Goal: Task Accomplishment & Management: Use online tool/utility

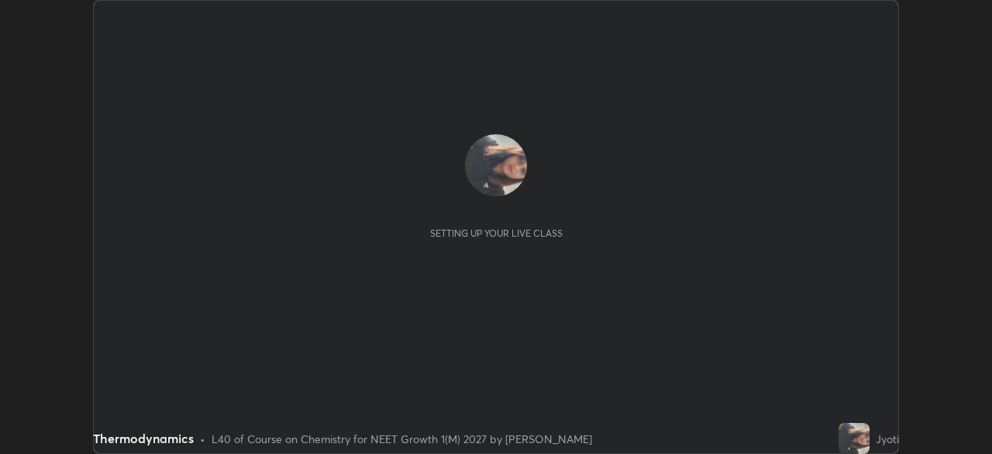
scroll to position [454, 992]
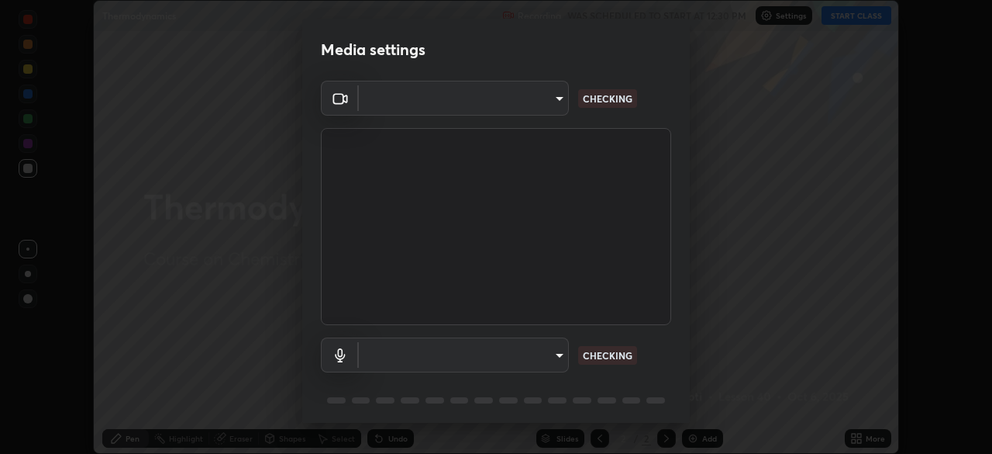
type input "04ab70ffbed74b477ce71415e9c4e4e0f4039a15b7a2e0fb27f761f5d763d4c6"
click at [556, 97] on body "Erase all Thermodynamics Recording WAS SCHEDULED TO START AT 12:30 PM Settings …" at bounding box center [496, 227] width 992 height 454
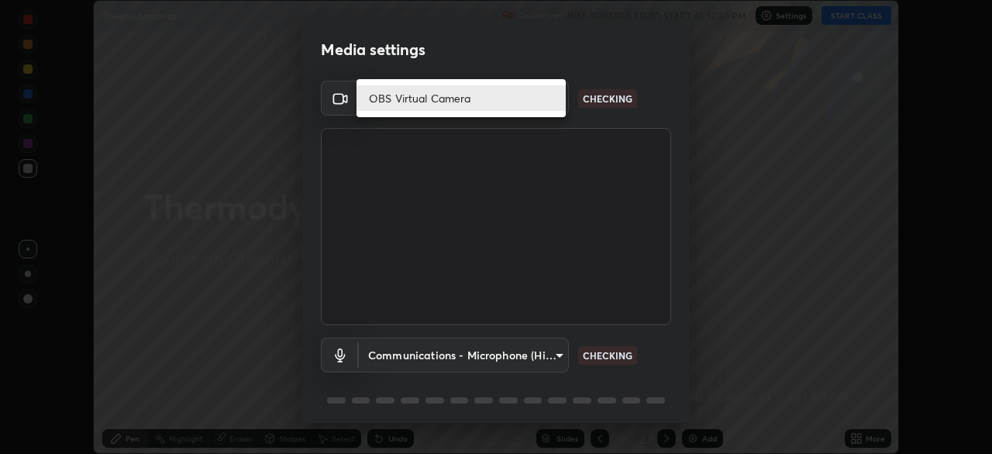
click at [515, 99] on li "OBS Virtual Camera" at bounding box center [461, 98] width 209 height 26
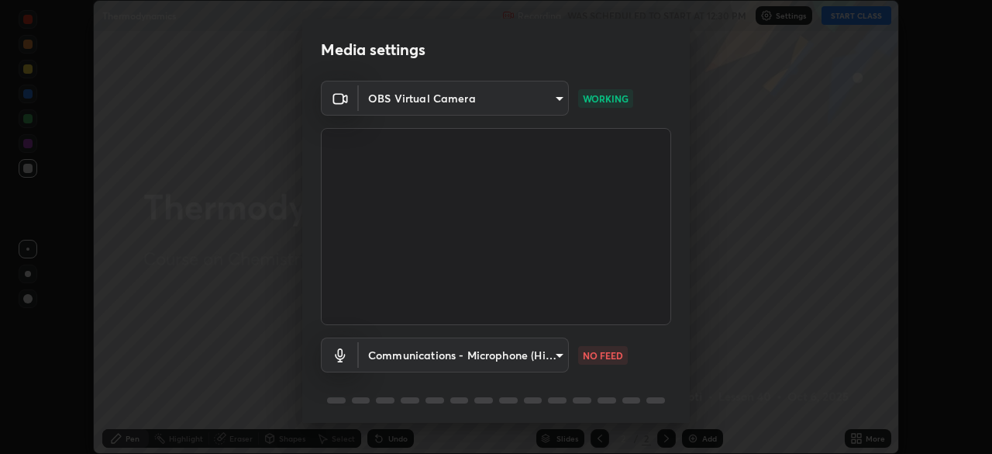
click at [553, 360] on body "Erase all Thermodynamics Recording WAS SCHEDULED TO START AT 12:30 PM Settings …" at bounding box center [496, 227] width 992 height 454
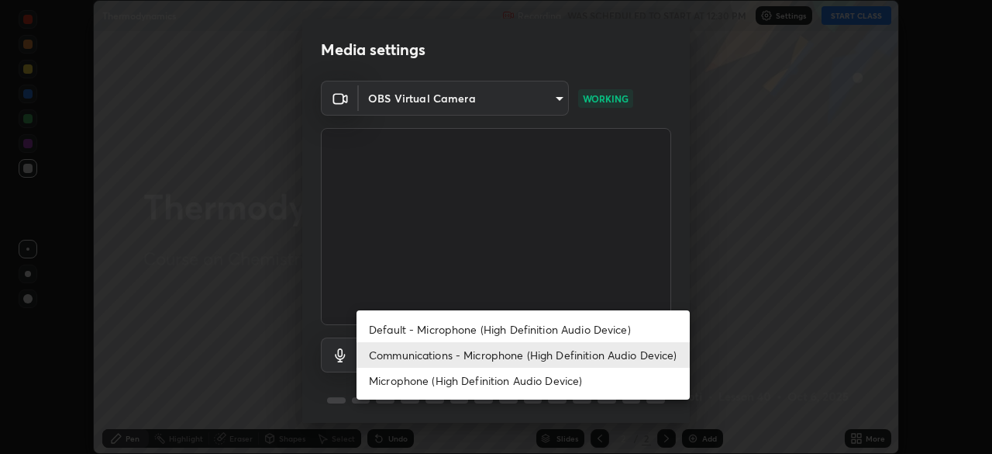
click at [514, 330] on li "Default - Microphone (High Definition Audio Device)" at bounding box center [523, 329] width 333 height 26
type input "default"
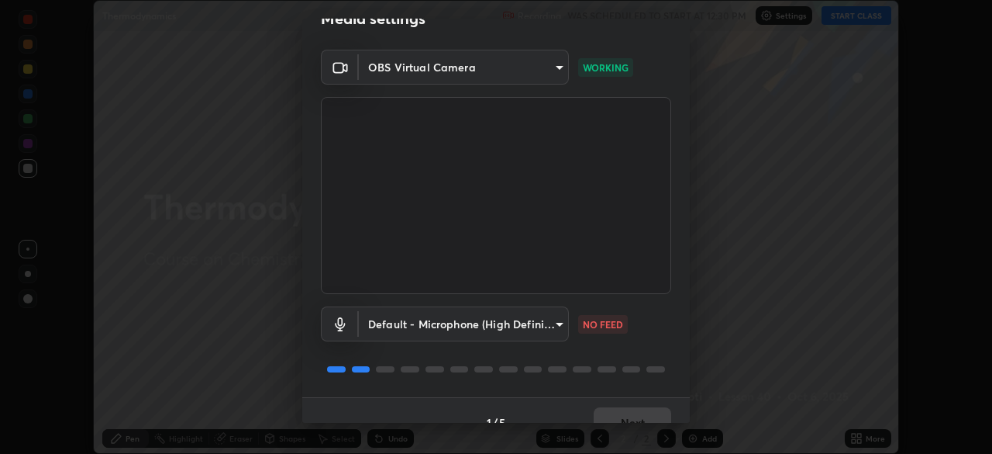
scroll to position [55, 0]
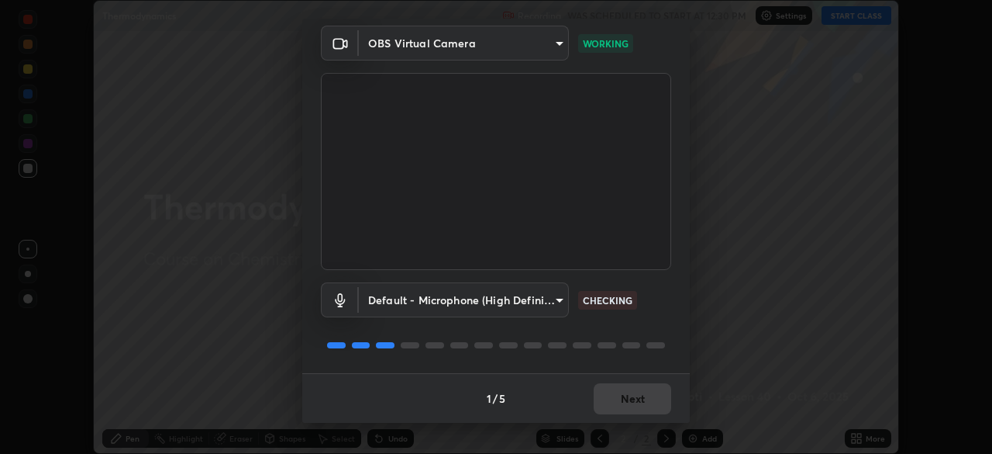
click at [683, 323] on div "OBS Virtual Camera 04ab70ffbed74b477ce71415e9c4e4e0f4039a15b7a2e0fb27f761f5d763…" at bounding box center [496, 199] width 388 height 347
click at [637, 402] on button "Next" at bounding box center [633, 398] width 78 height 31
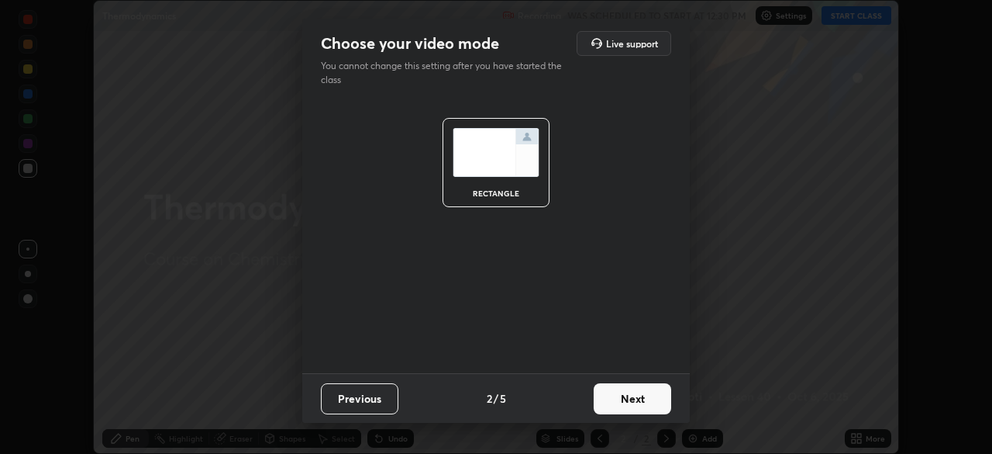
click at [637, 399] on button "Next" at bounding box center [633, 398] width 78 height 31
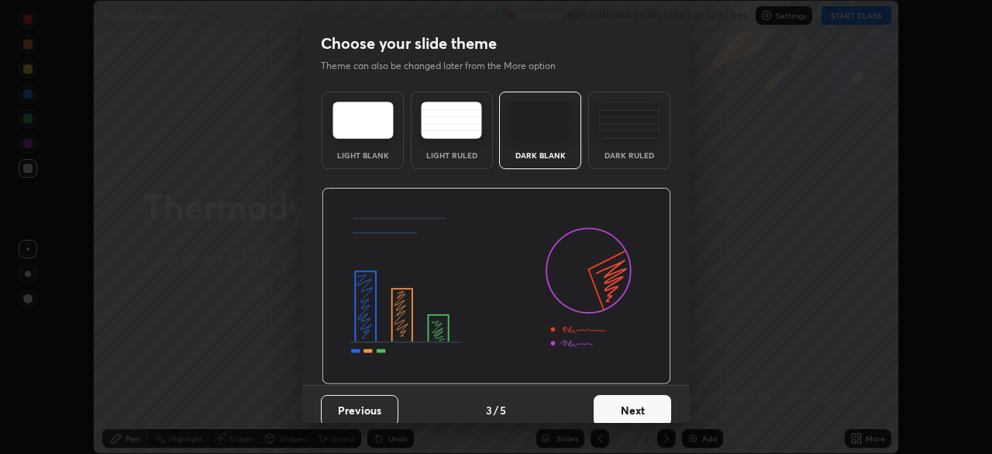
click at [632, 405] on button "Next" at bounding box center [633, 410] width 78 height 31
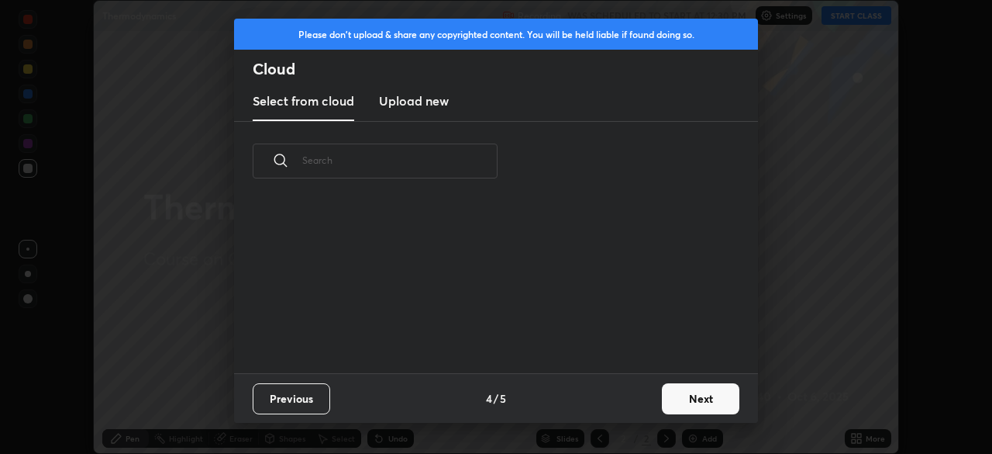
scroll to position [172, 498]
click at [674, 404] on button "Next" at bounding box center [701, 398] width 78 height 31
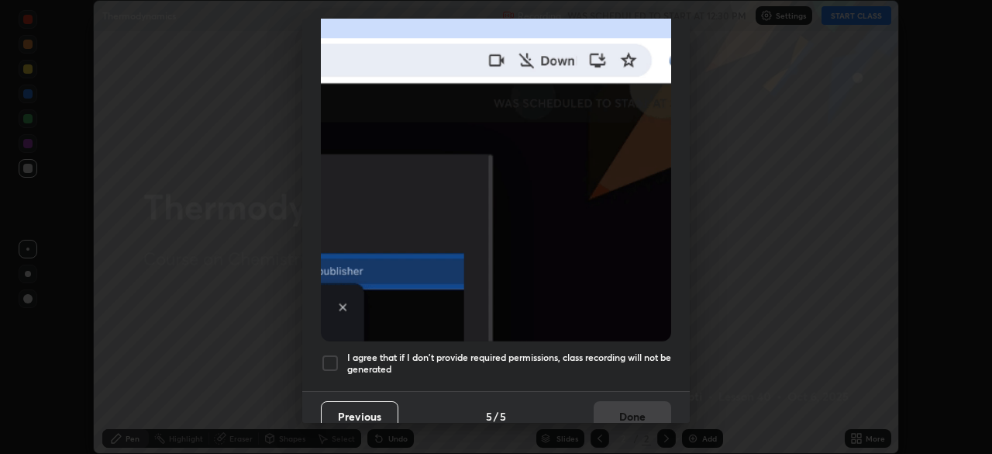
scroll to position [371, 0]
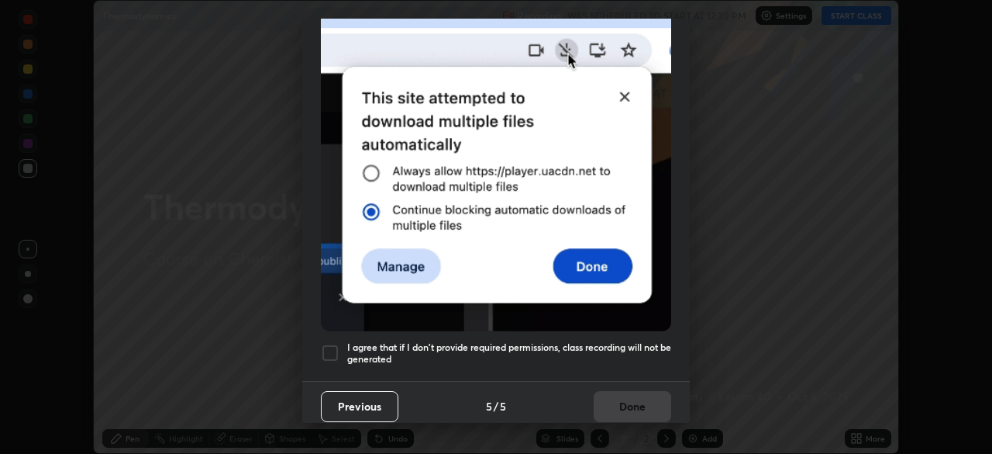
click at [337, 347] on div at bounding box center [330, 352] width 19 height 19
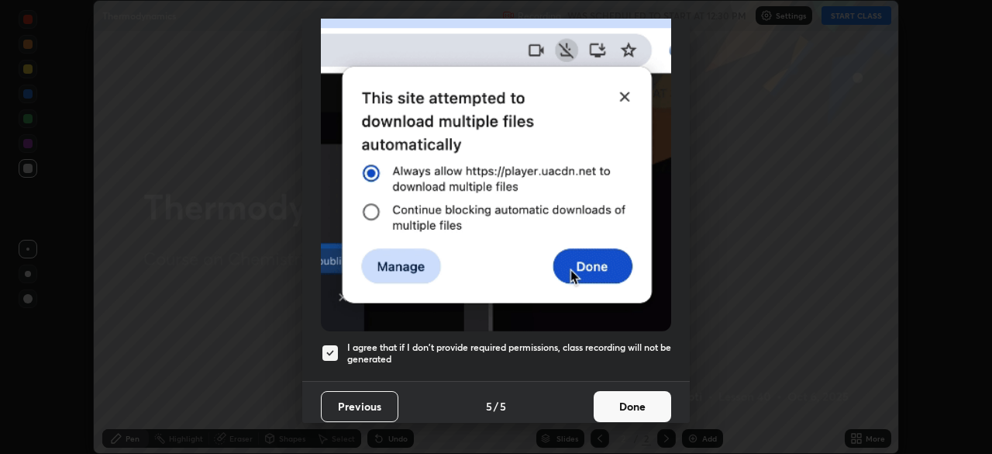
click at [617, 401] on button "Done" at bounding box center [633, 406] width 78 height 31
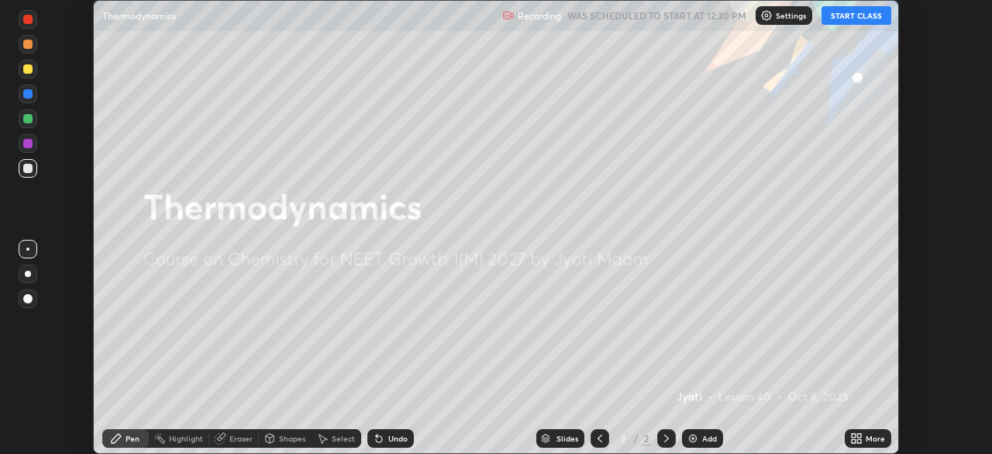
click at [854, 21] on button "START CLASS" at bounding box center [857, 15] width 70 height 19
